Goal: Task Accomplishment & Management: Manage account settings

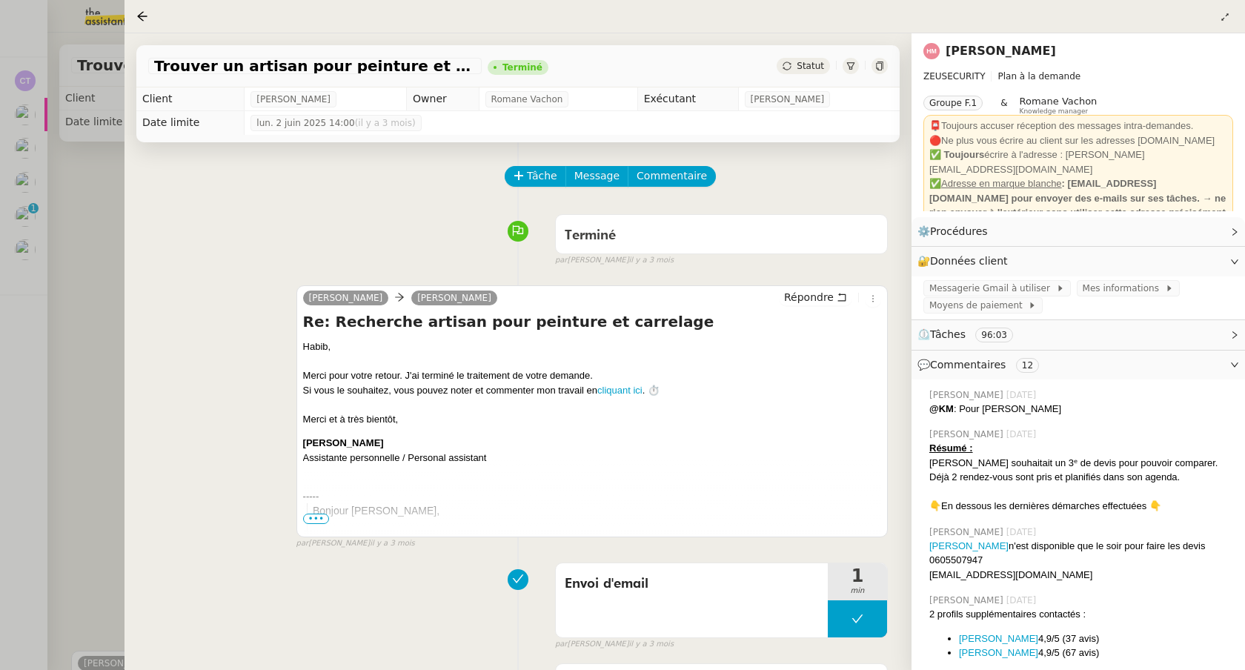
click at [44, 125] on div at bounding box center [622, 335] width 1245 height 670
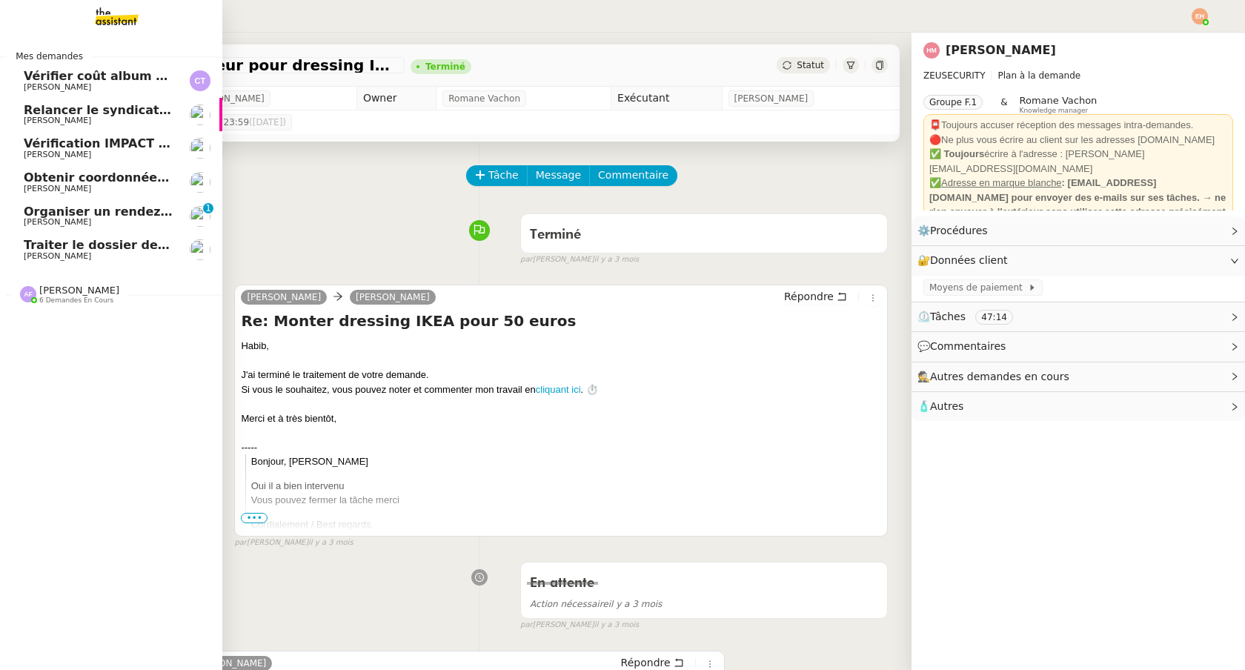
click at [99, 176] on span "Obtenir coordonnées [PERSON_NAME] pour contrat apprenti" at bounding box center [226, 177] width 404 height 14
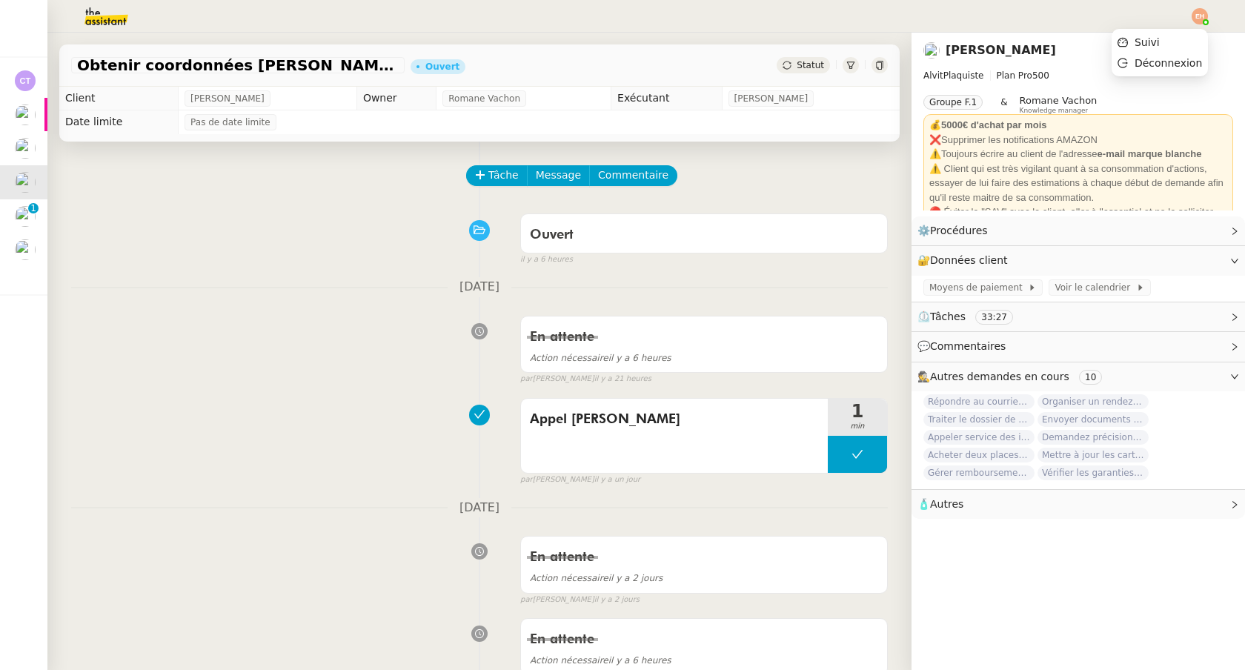
click at [1196, 17] on img at bounding box center [1200, 16] width 16 height 16
click at [1170, 44] on li "Suivi" at bounding box center [1160, 42] width 96 height 21
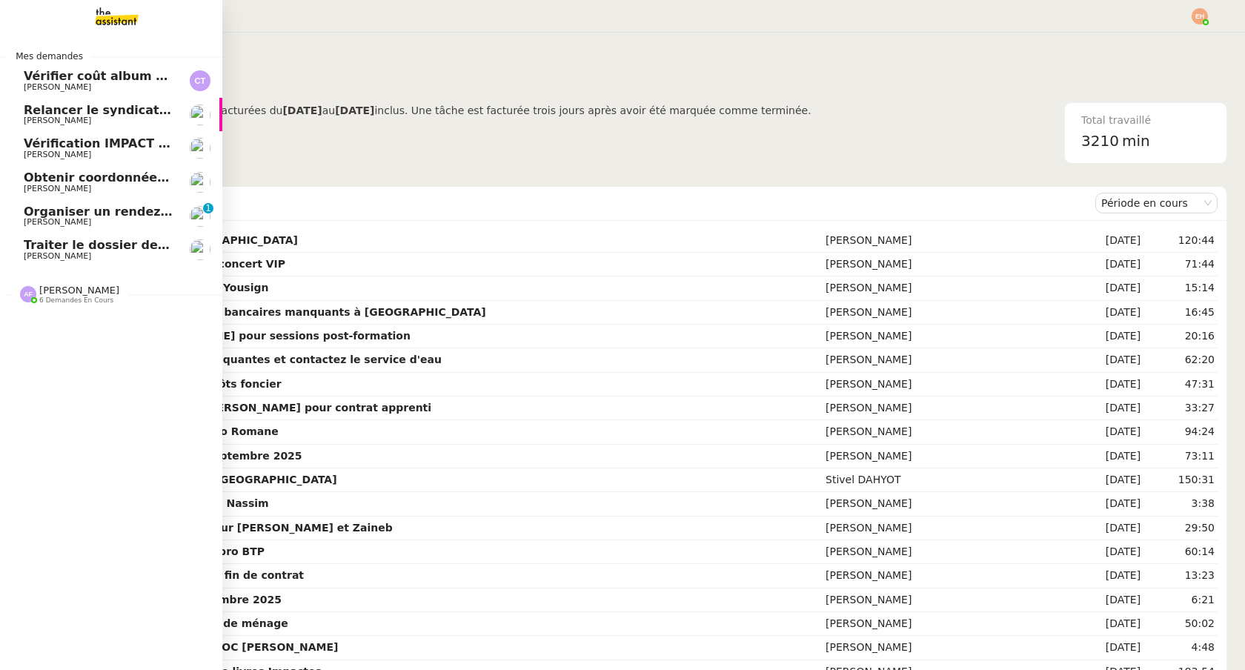
click at [69, 202] on link "Organiser un rendez-vous pour accès FFB [PERSON_NAME] 0 1 2 3 4 5 6 7 8 9" at bounding box center [111, 216] width 222 height 34
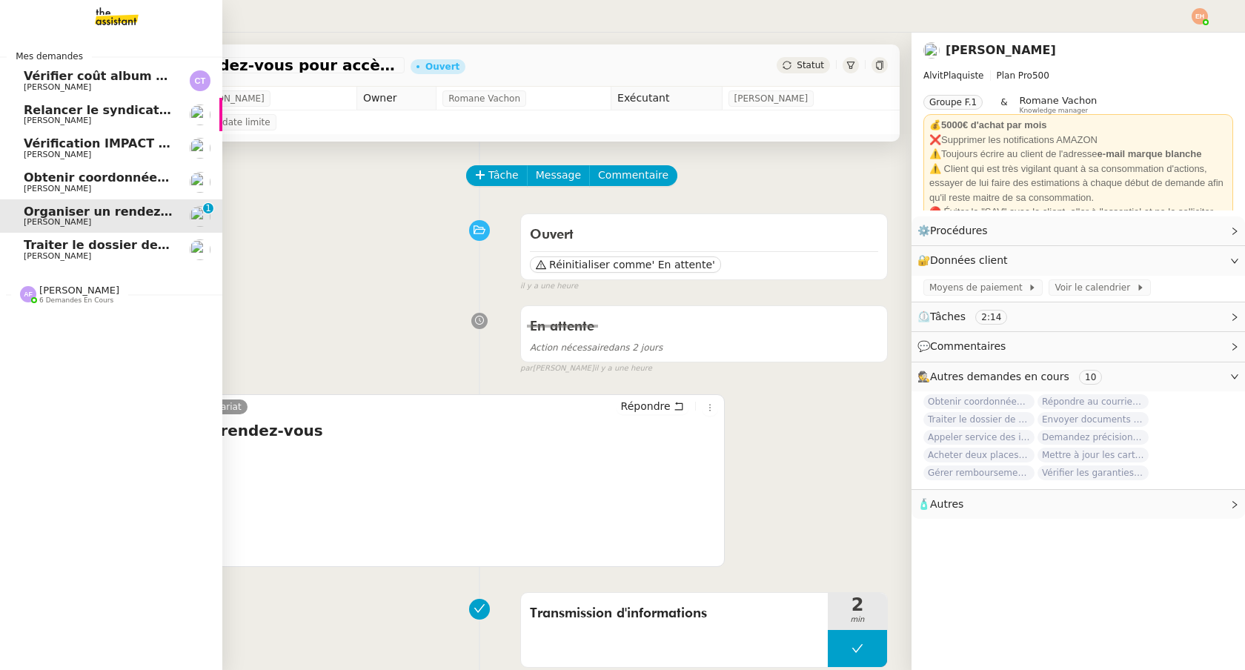
click at [41, 251] on span "[PERSON_NAME]" at bounding box center [57, 256] width 67 height 10
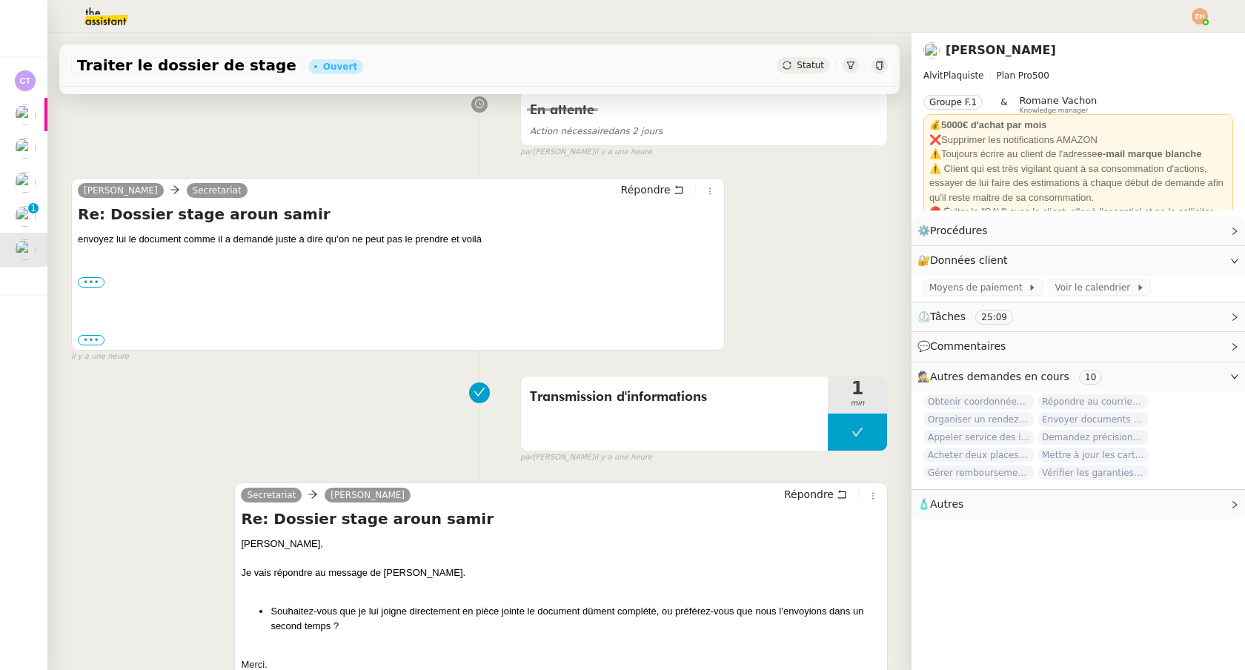
scroll to position [213, 0]
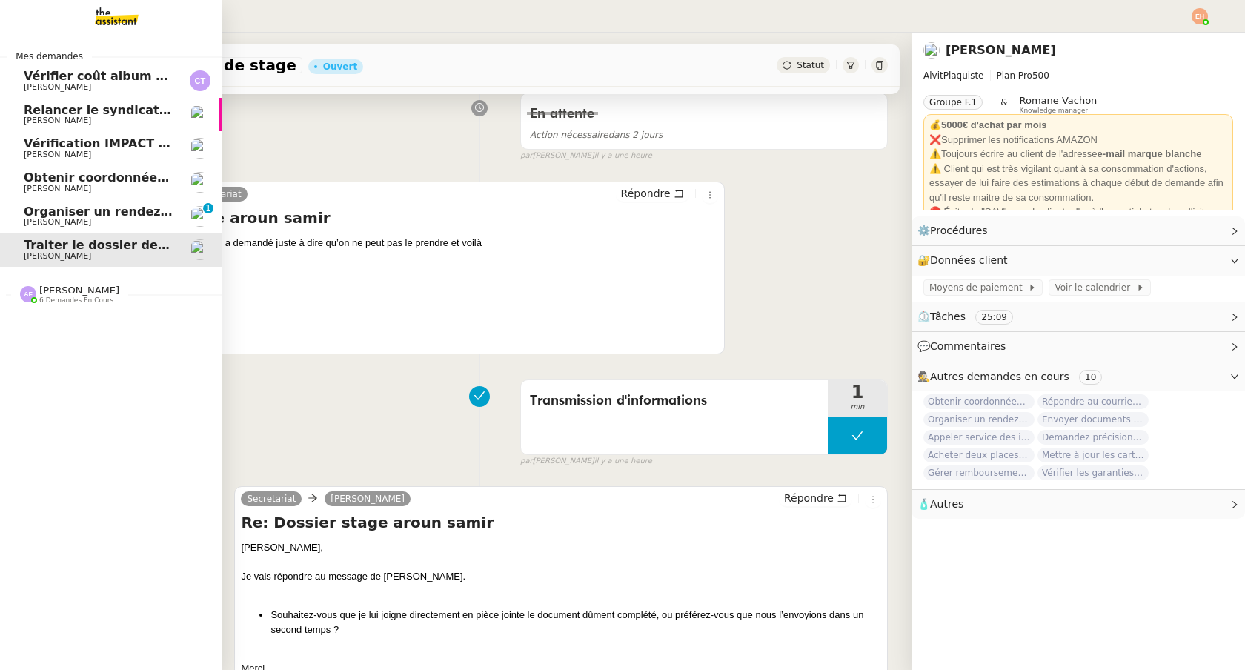
click at [99, 205] on span "Organiser un rendez-vous pour accès FFB" at bounding box center [163, 212] width 279 height 14
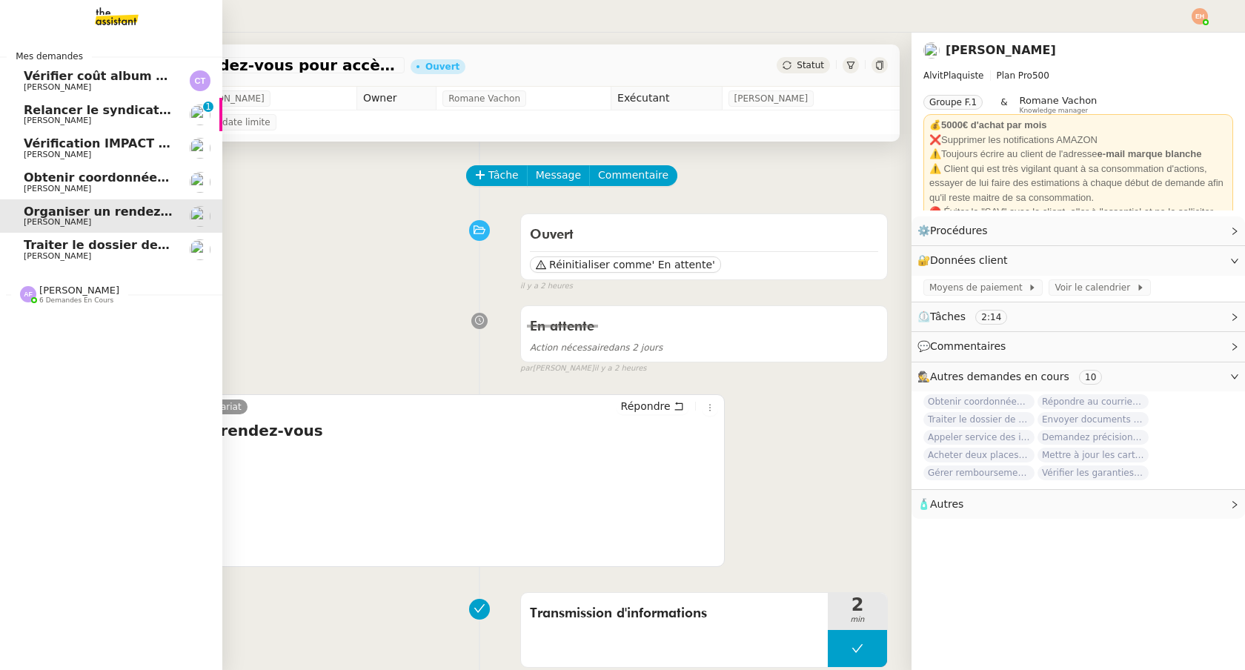
click at [35, 110] on span "Relancer le syndicat de l'eau SMGEAG" at bounding box center [151, 110] width 254 height 14
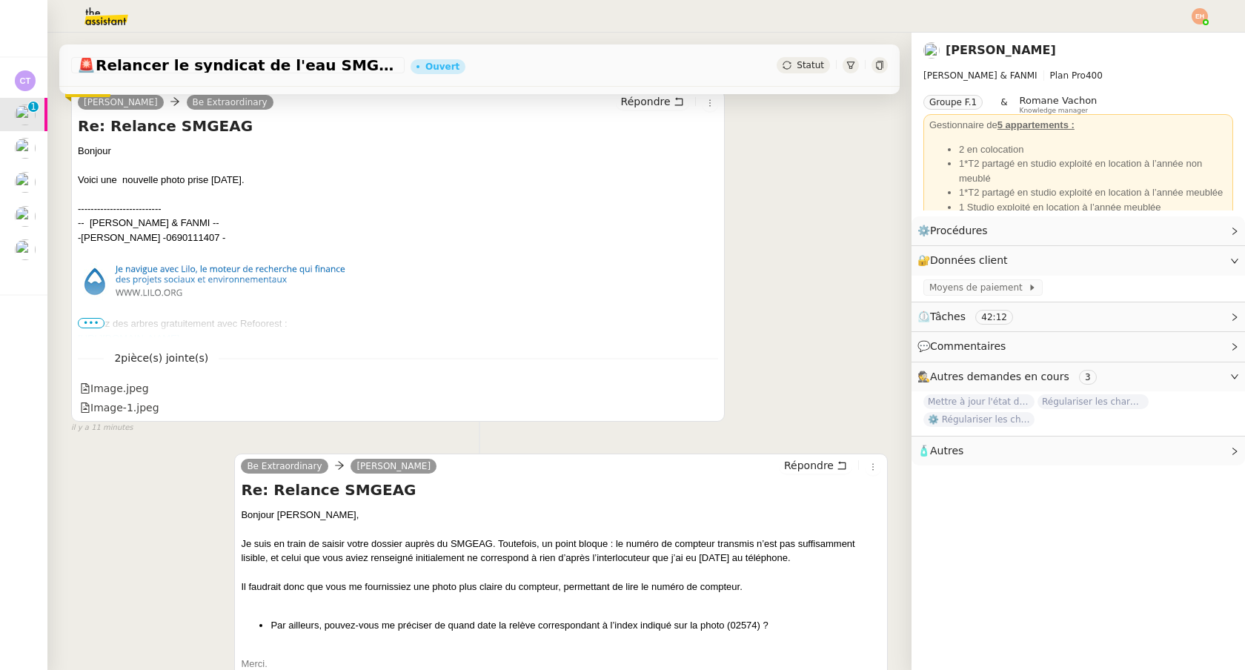
scroll to position [359, 0]
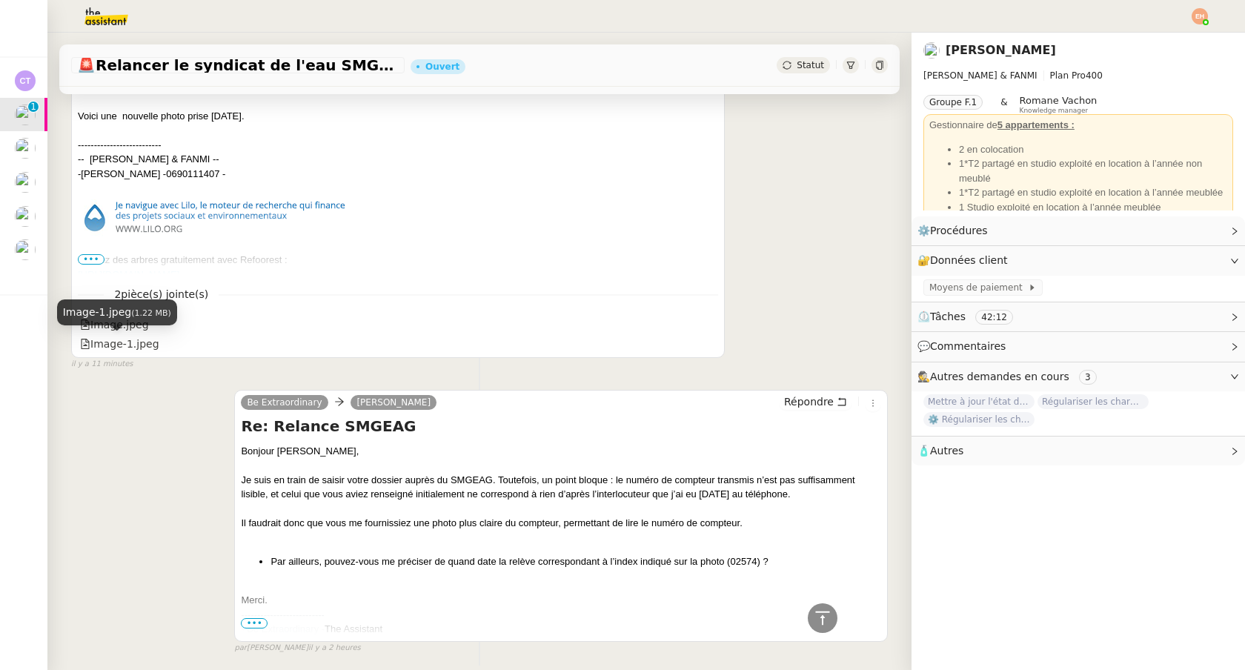
click at [144, 335] on div "Image-1.jpeg (1.22 MB)" at bounding box center [117, 317] width 120 height 37
click at [145, 342] on div "Image-1.jpeg" at bounding box center [119, 344] width 79 height 17
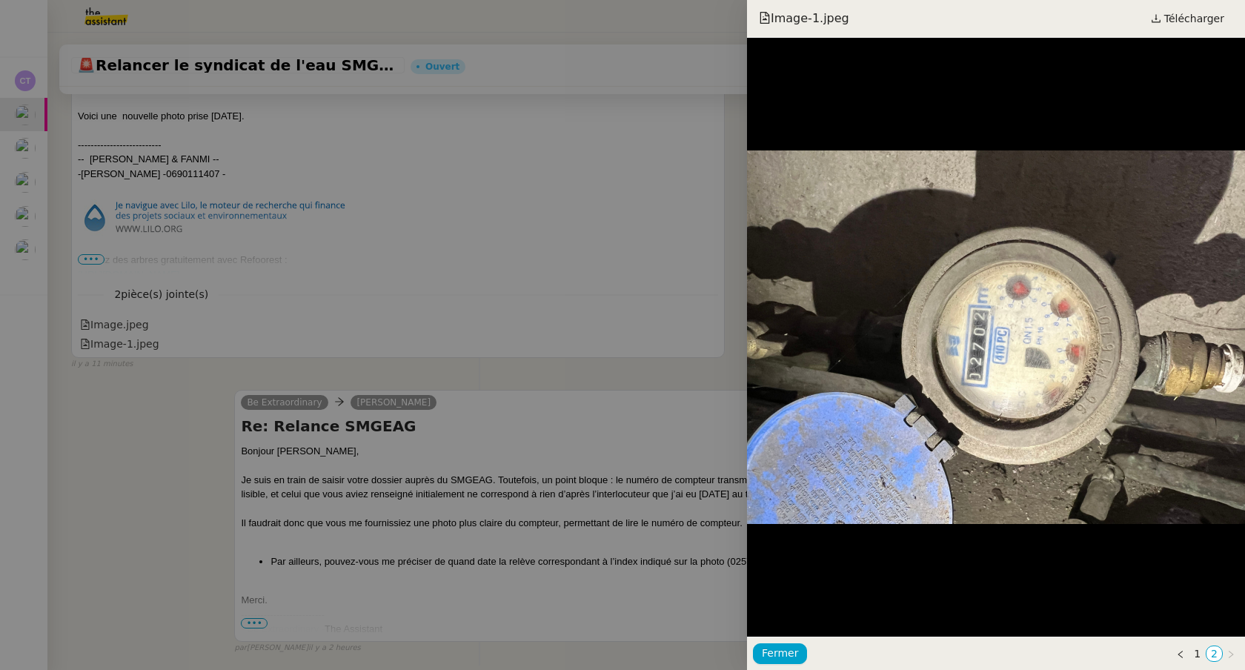
click at [138, 326] on div at bounding box center [622, 335] width 1245 height 670
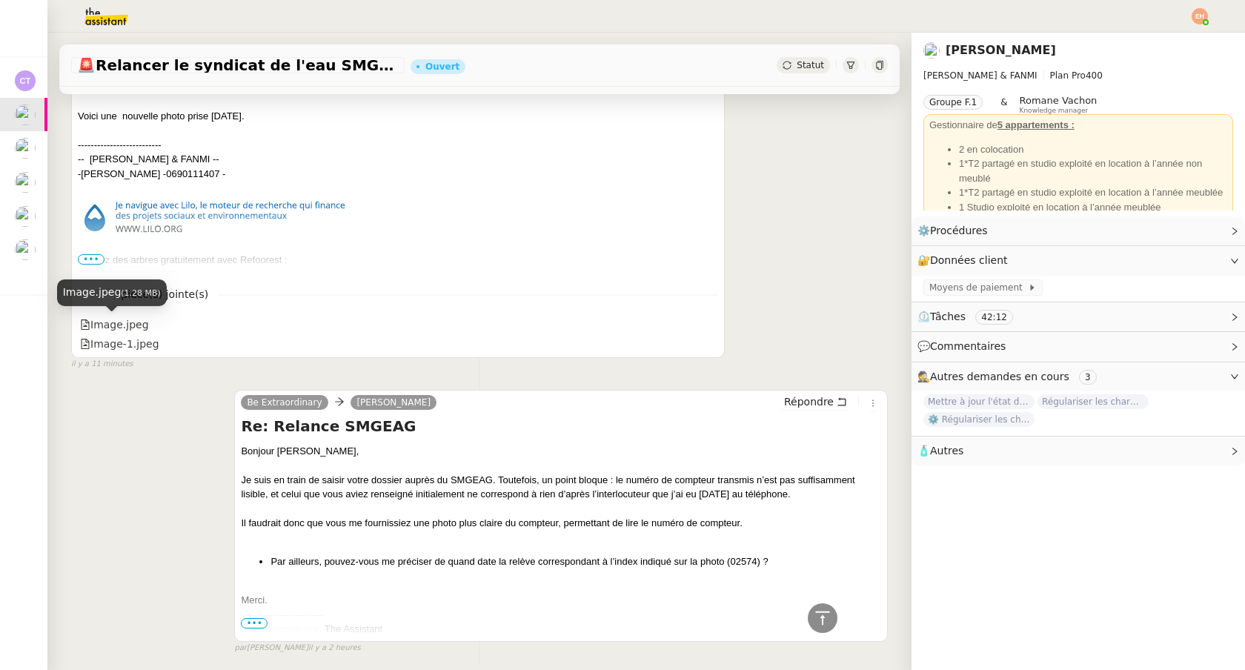
click at [138, 326] on div "Image.jpeg" at bounding box center [114, 325] width 69 height 17
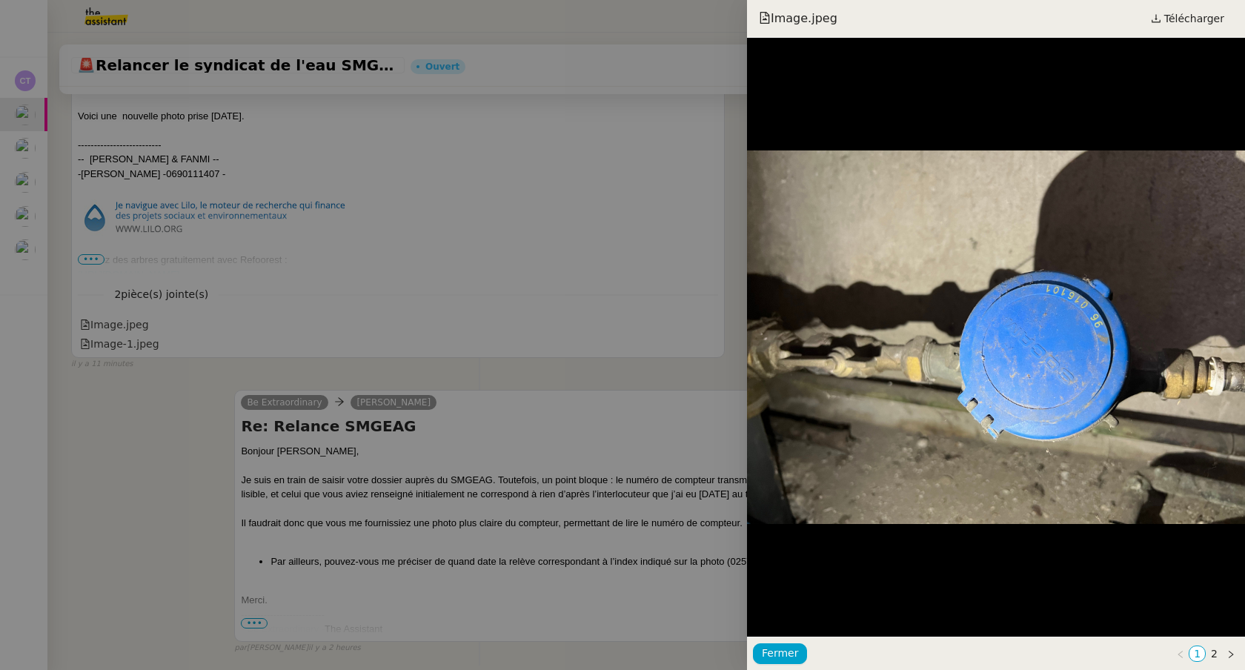
click at [138, 344] on div at bounding box center [622, 335] width 1245 height 670
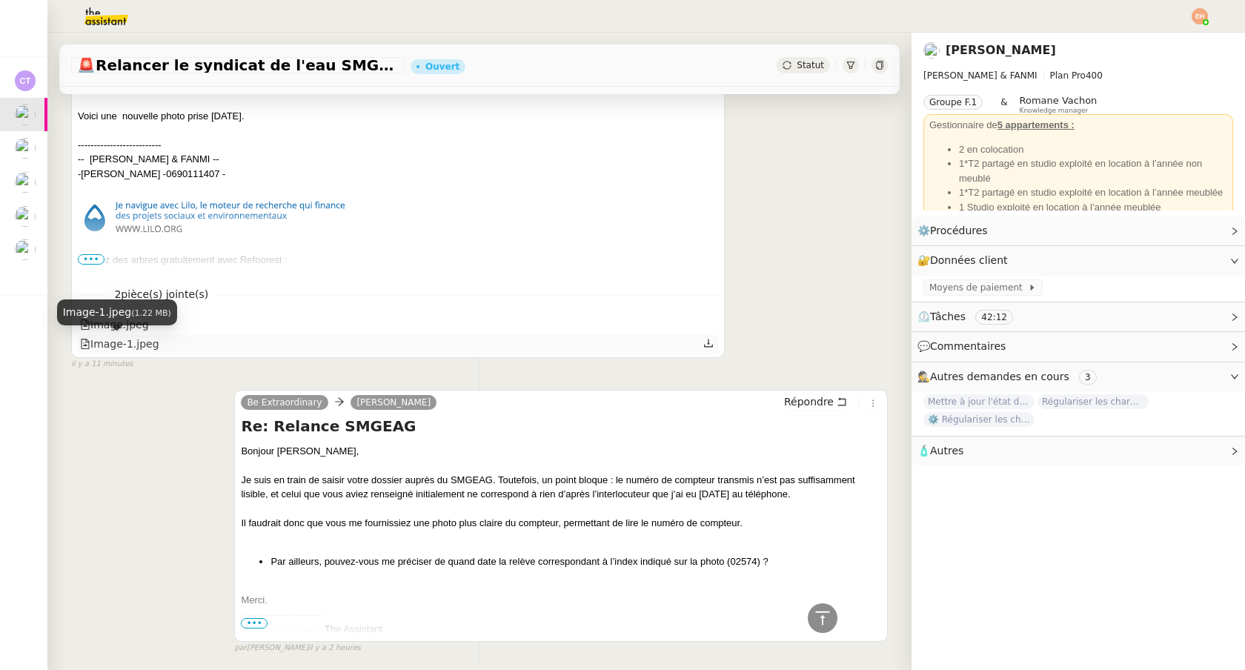
click at [138, 345] on div "Image-1.jpeg" at bounding box center [119, 344] width 79 height 17
